Goal: Complete application form

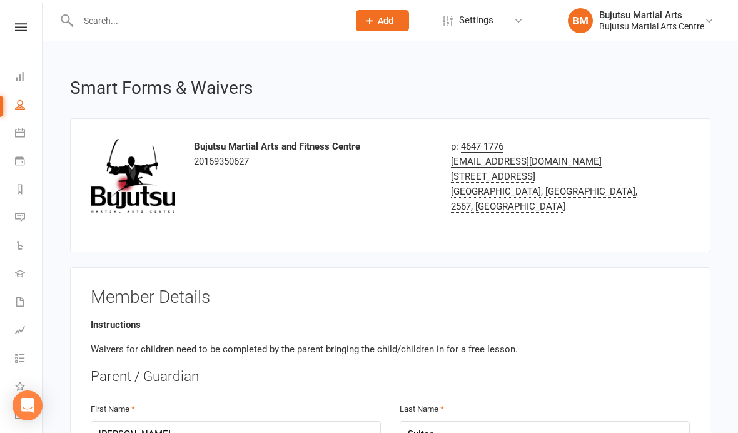
select select "bank_account"
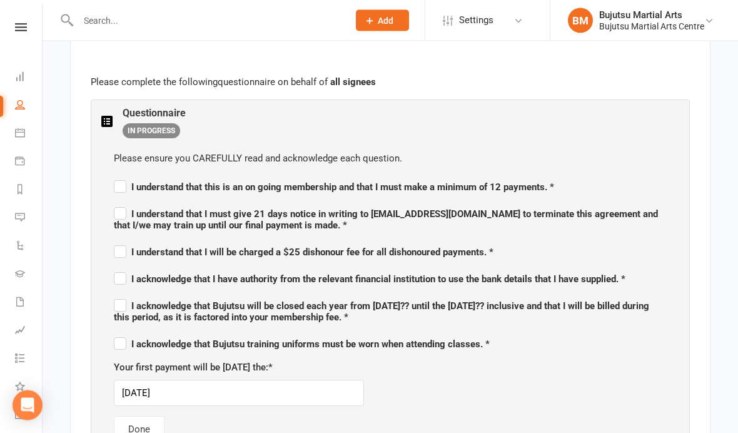
scroll to position [696, 0]
click at [118, 186] on label "I understand that this is an on going membership and that I must make a minimum…" at bounding box center [334, 185] width 440 height 15
click at [118, 176] on input "I understand that this is an on going membership and that I must make a minimum…" at bounding box center [334, 176] width 440 height 0
checkbox input "true"
click at [125, 204] on label "I understand that I must give 21 days notice in writing to [EMAIL_ADDRESS][DOMA…" at bounding box center [390, 217] width 553 height 26
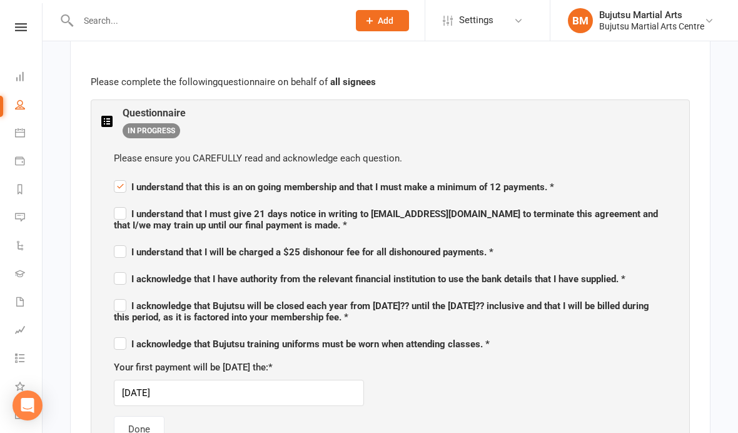
click at [125, 203] on input "I understand that I must give 21 days notice in writing to [EMAIL_ADDRESS][DOMA…" at bounding box center [390, 203] width 553 height 0
checkbox input "true"
click at [129, 243] on span "I understand that I will be charged a $25 dishonour fee for all dishonoured pay…" at bounding box center [304, 250] width 380 height 15
click at [129, 241] on input "I understand that I will be charged a $25 dishonour fee for all dishonoured pay…" at bounding box center [304, 241] width 380 height 0
checkbox input "true"
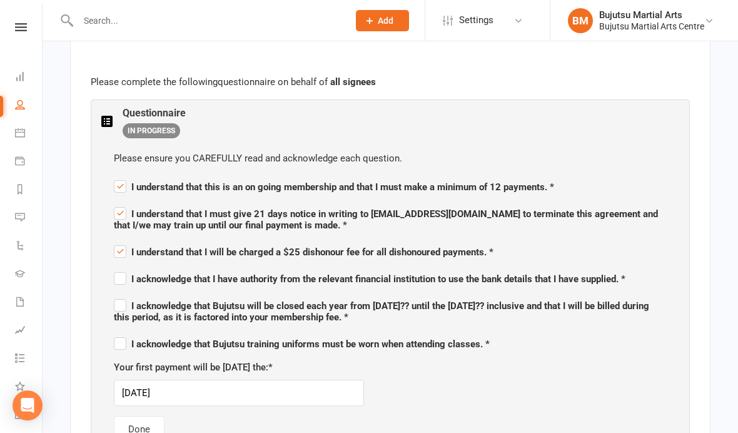
click at [131, 277] on span "I acknowledge that I have authority from the relevant financial institution to …" at bounding box center [369, 278] width 511 height 11
click at [131, 268] on input "I acknowledge that I have authority from the relevant financial institution to …" at bounding box center [369, 268] width 511 height 0
checkbox input "true"
click at [123, 296] on label "I acknowledge that Bujutsu will be closed each year from [DATE]?? until the [DA…" at bounding box center [390, 309] width 553 height 26
click at [123, 294] on input "I acknowledge that Bujutsu will be closed each year from [DATE]?? until the [DA…" at bounding box center [390, 294] width 553 height 0
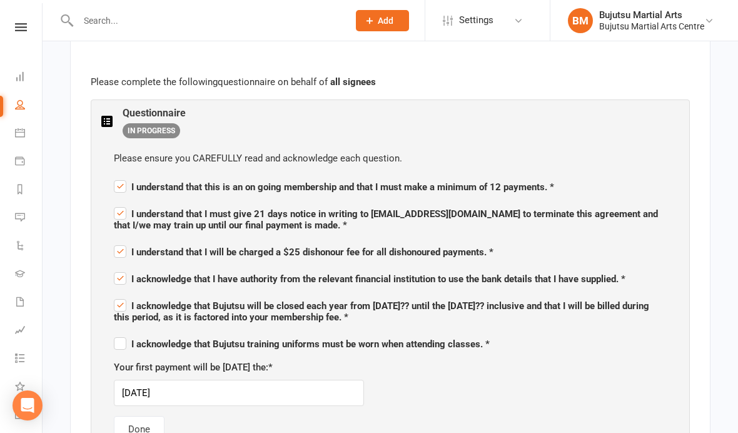
checkbox input "true"
click at [128, 339] on span "I acknowledge that Bujutsu training uniforms must be worn when attending classe…" at bounding box center [302, 343] width 376 height 11
click at [128, 333] on input "I acknowledge that Bujutsu training uniforms must be worn when attending classe…" at bounding box center [302, 333] width 376 height 0
checkbox input "true"
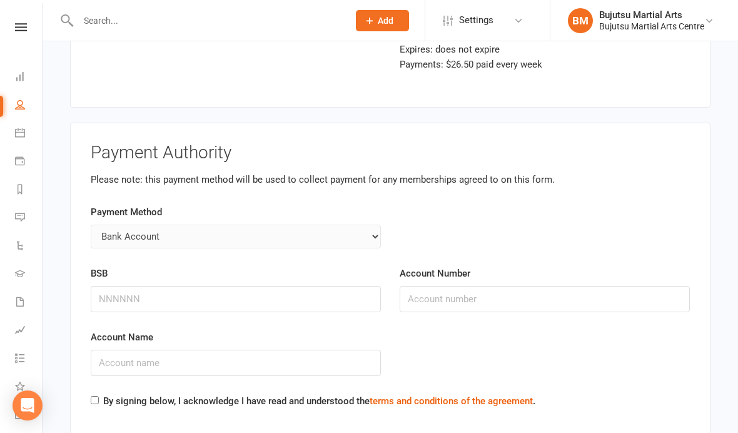
scroll to position [3182, 0]
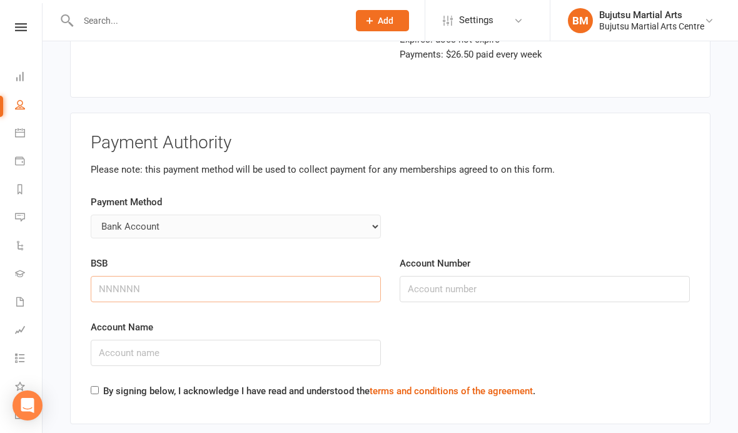
click at [138, 276] on input "BSB" at bounding box center [236, 289] width 290 height 26
type input "062196"
click at [485, 276] on input "Account Number" at bounding box center [545, 289] width 290 height 26
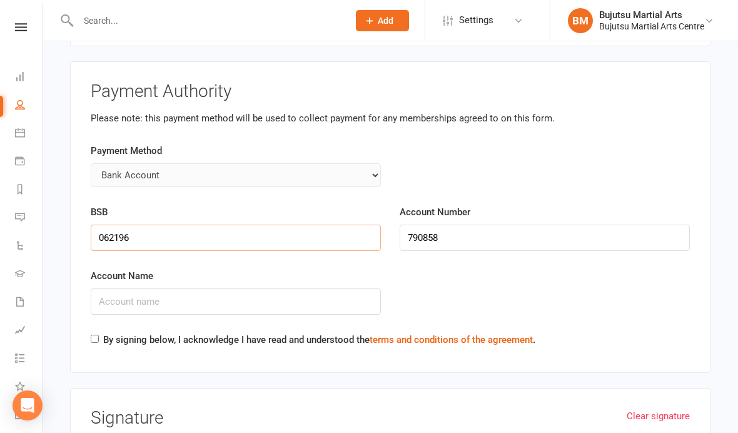
click at [188, 224] on input "062196" at bounding box center [236, 237] width 290 height 26
click at [405, 224] on input "790858" at bounding box center [545, 237] width 290 height 26
type input "00790858"
click at [171, 288] on input "Account Name" at bounding box center [236, 301] width 290 height 26
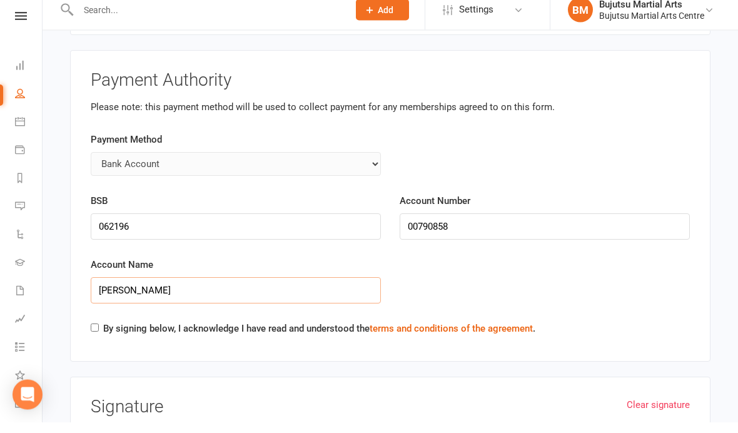
type input "[PERSON_NAME]"
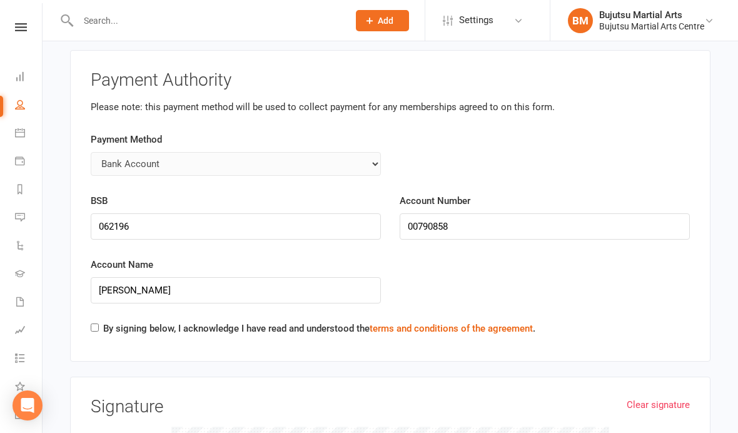
click at [104, 321] on label "By signing below, I acknowledge I have read and understood the terms and condit…" at bounding box center [319, 328] width 432 height 15
click at [99, 323] on input "By signing below, I acknowledge I have read and understood the terms and condit…" at bounding box center [95, 327] width 8 height 8
checkbox input "true"
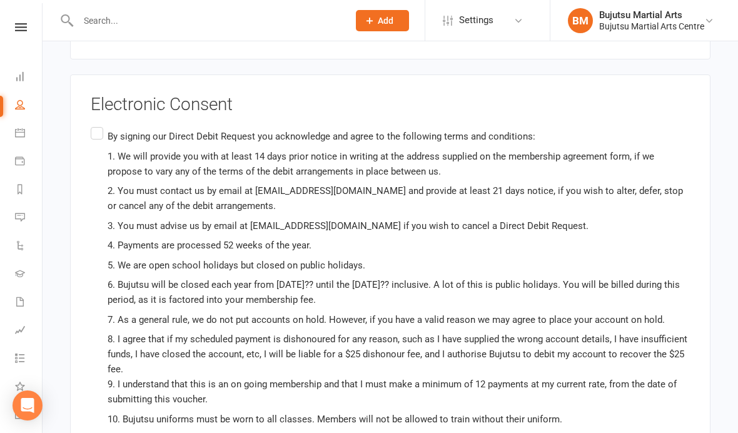
scroll to position [3833, 0]
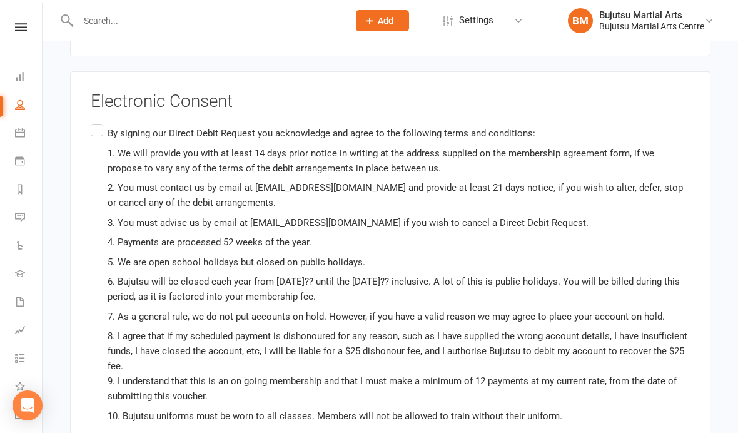
click at [94, 121] on label "By signing our Direct Debit Request you acknowledge and agree to the following …" at bounding box center [390, 294] width 599 height 346
click at [94, 121] on input "By signing our Direct Debit Request you acknowledge and agree to the following …" at bounding box center [95, 121] width 8 height 0
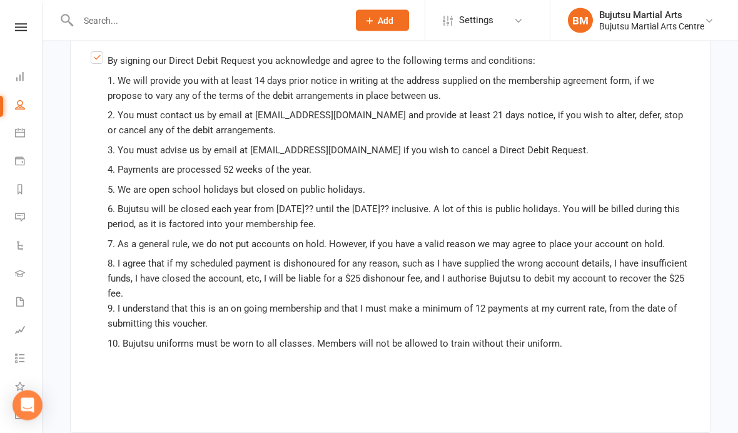
scroll to position [3907, 0]
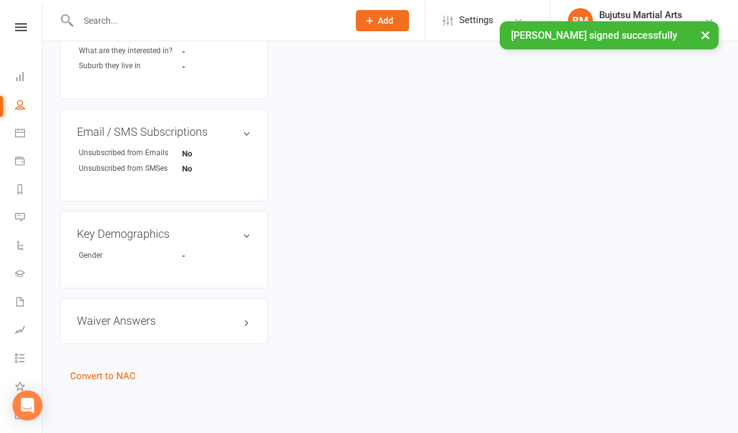
scroll to position [473, 0]
